Goal: Transaction & Acquisition: Purchase product/service

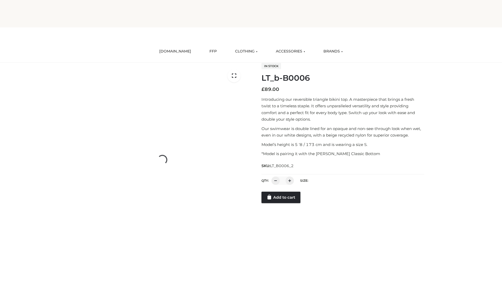
click at [281, 203] on link "Add to cart" at bounding box center [281, 198] width 39 height 12
